Goal: Task Accomplishment & Management: Use online tool/utility

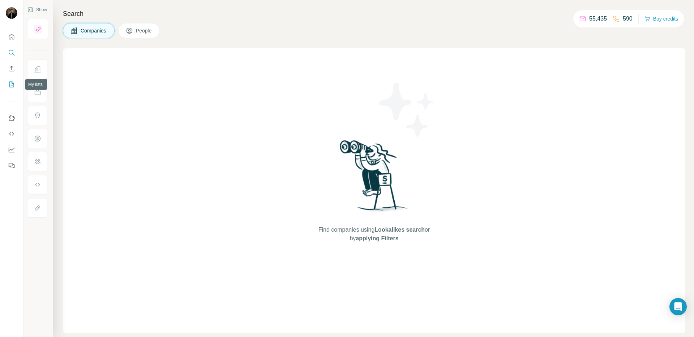
click at [11, 84] on icon "My lists" at bounding box center [11, 84] width 7 height 7
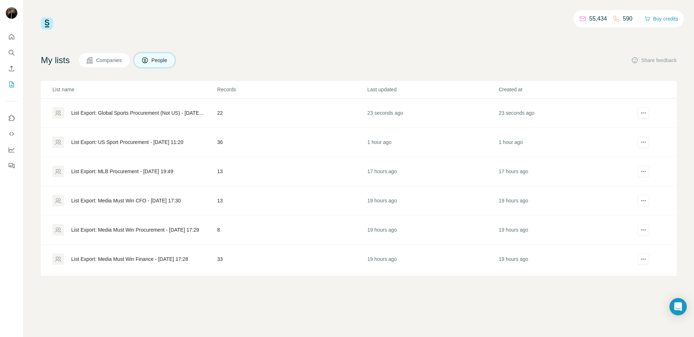
click at [107, 114] on div "List Export: Global Sports Procurement (Not US) - [DATE] 12:45" at bounding box center [138, 112] width 134 height 7
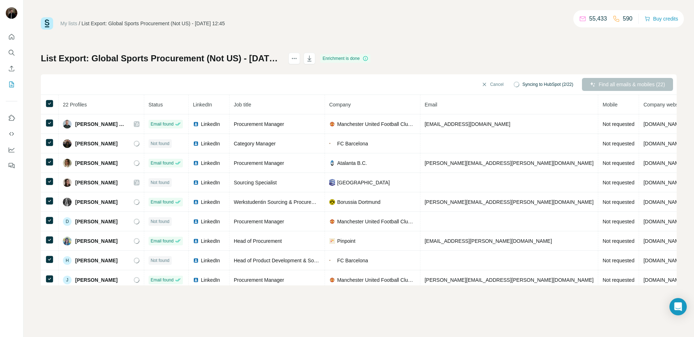
click at [634, 82] on div "Cancel Syncing to HubSpot (2/22) Find all emails & mobiles (22)" at bounding box center [359, 84] width 636 height 21
click at [355, 57] on div "List Export: Global Sports Procurement (Not US) - 14/08/2025 12:45 Enrichment i…" at bounding box center [206, 59] width 330 height 12
drag, startPoint x: 370, startPoint y: 41, endPoint x: 400, endPoint y: 52, distance: 31.9
click at [370, 41] on div "My lists / List Export: Global Sports Procurement (Not US) - 14/08/2025 12:45 5…" at bounding box center [359, 151] width 636 height 268
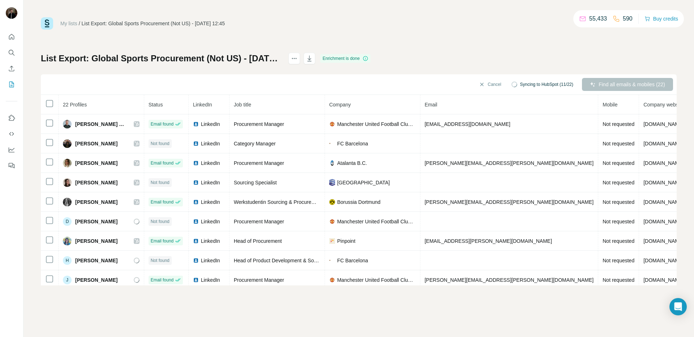
click at [610, 83] on div "Cancel Syncing to HubSpot (11/22) Find all emails & mobiles (22)" at bounding box center [359, 84] width 636 height 21
click at [486, 83] on button "Cancel" at bounding box center [490, 84] width 32 height 13
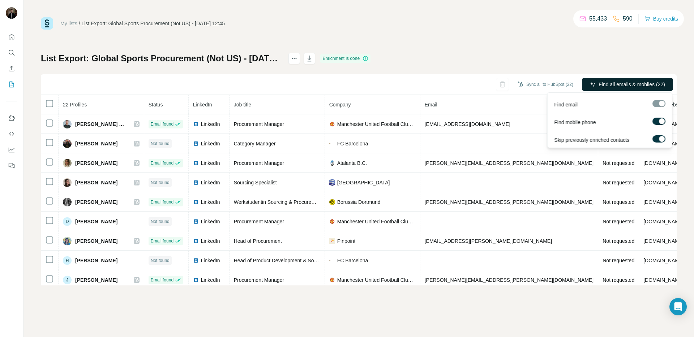
click at [611, 82] on span "Find all emails & mobiles (22)" at bounding box center [631, 84] width 66 height 7
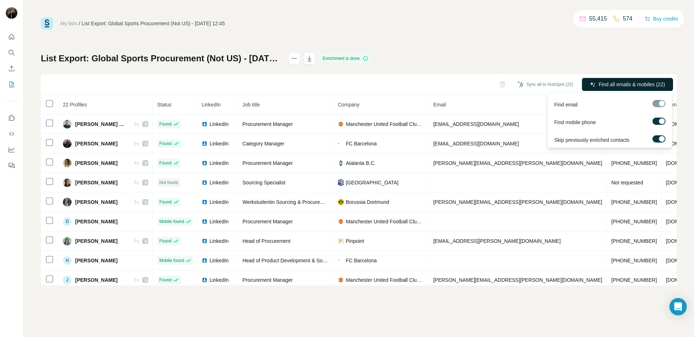
click at [650, 85] on span "Find all emails & mobiles (22)" at bounding box center [631, 84] width 66 height 7
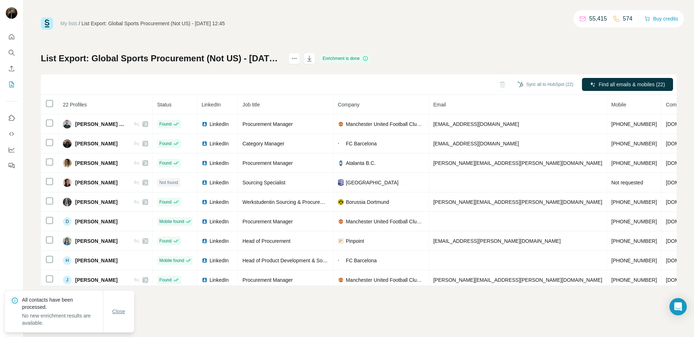
click at [112, 311] on button "Close" at bounding box center [118, 311] width 23 height 13
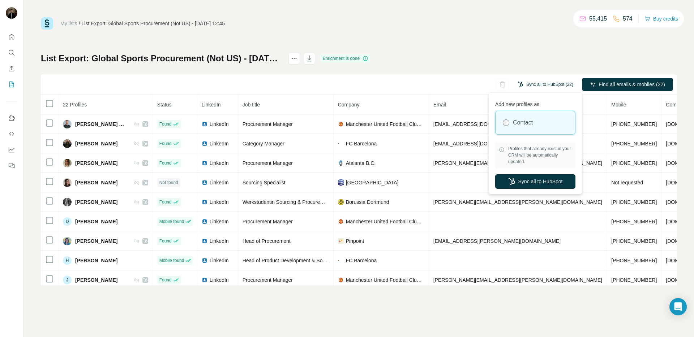
click at [570, 90] on button "Sync all to HubSpot (22)" at bounding box center [545, 84] width 66 height 11
click at [541, 182] on button "Sync all to HubSpot" at bounding box center [535, 182] width 80 height 14
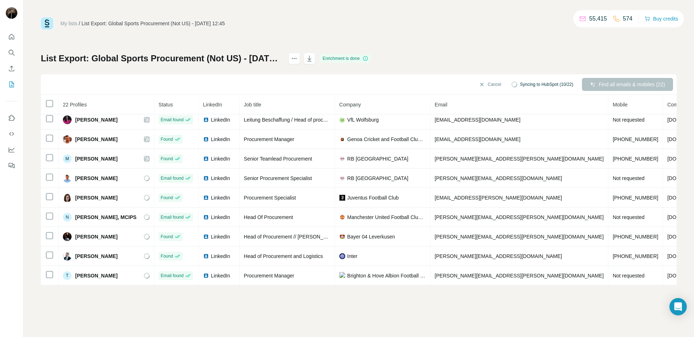
scroll to position [258, 0]
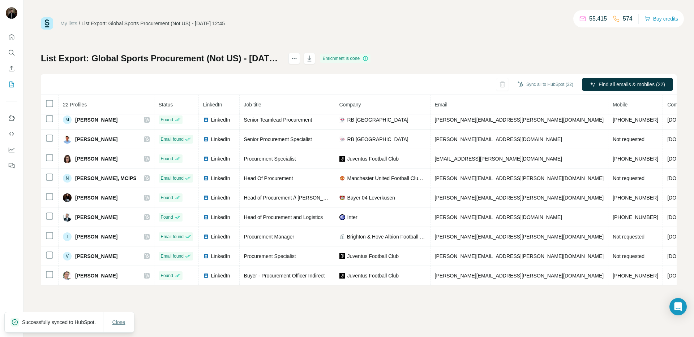
click at [116, 322] on span "Close" at bounding box center [118, 322] width 13 height 7
